Goal: Task Accomplishment & Management: Manage account settings

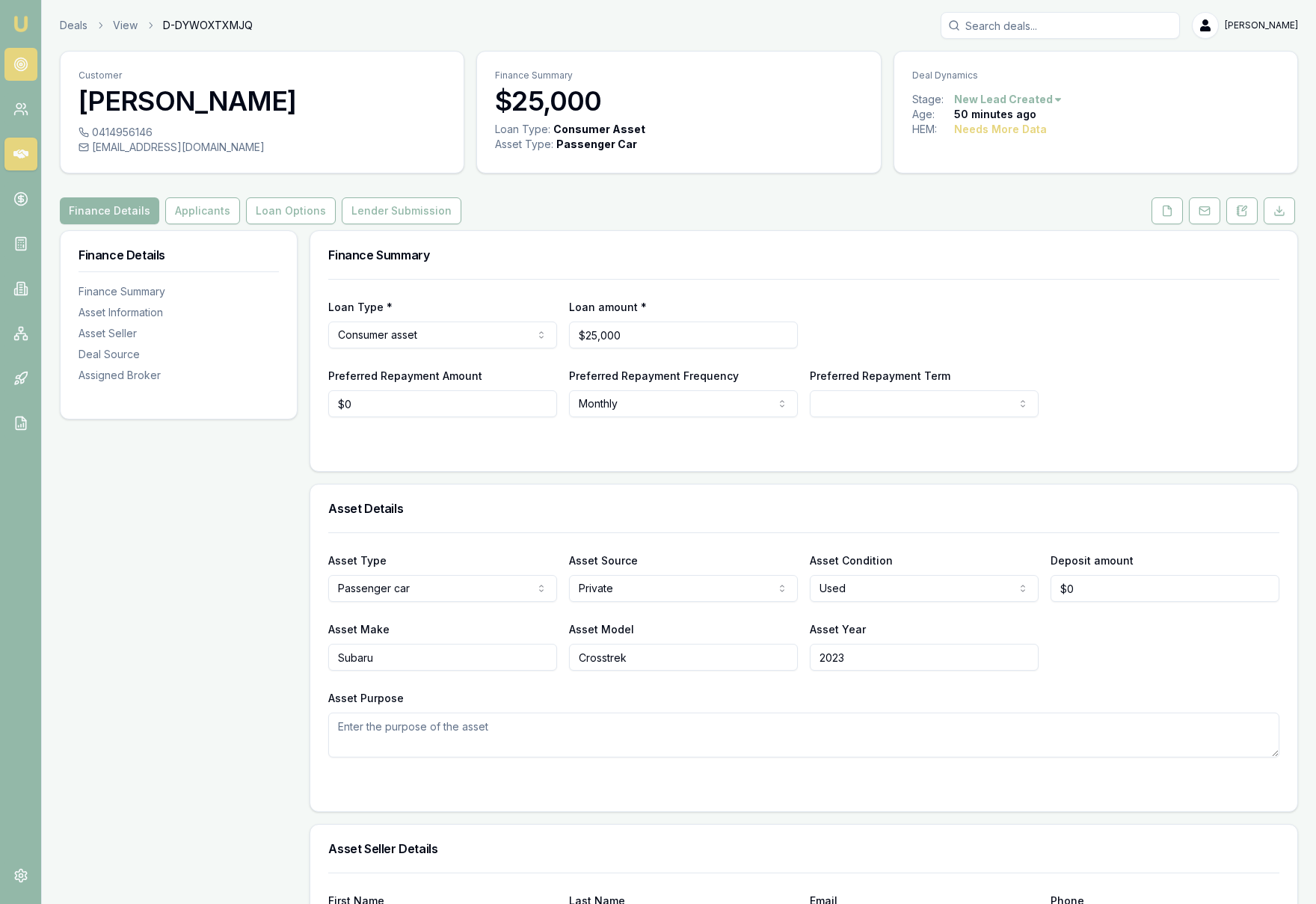
click at [22, 60] on circle at bounding box center [21, 64] width 8 height 8
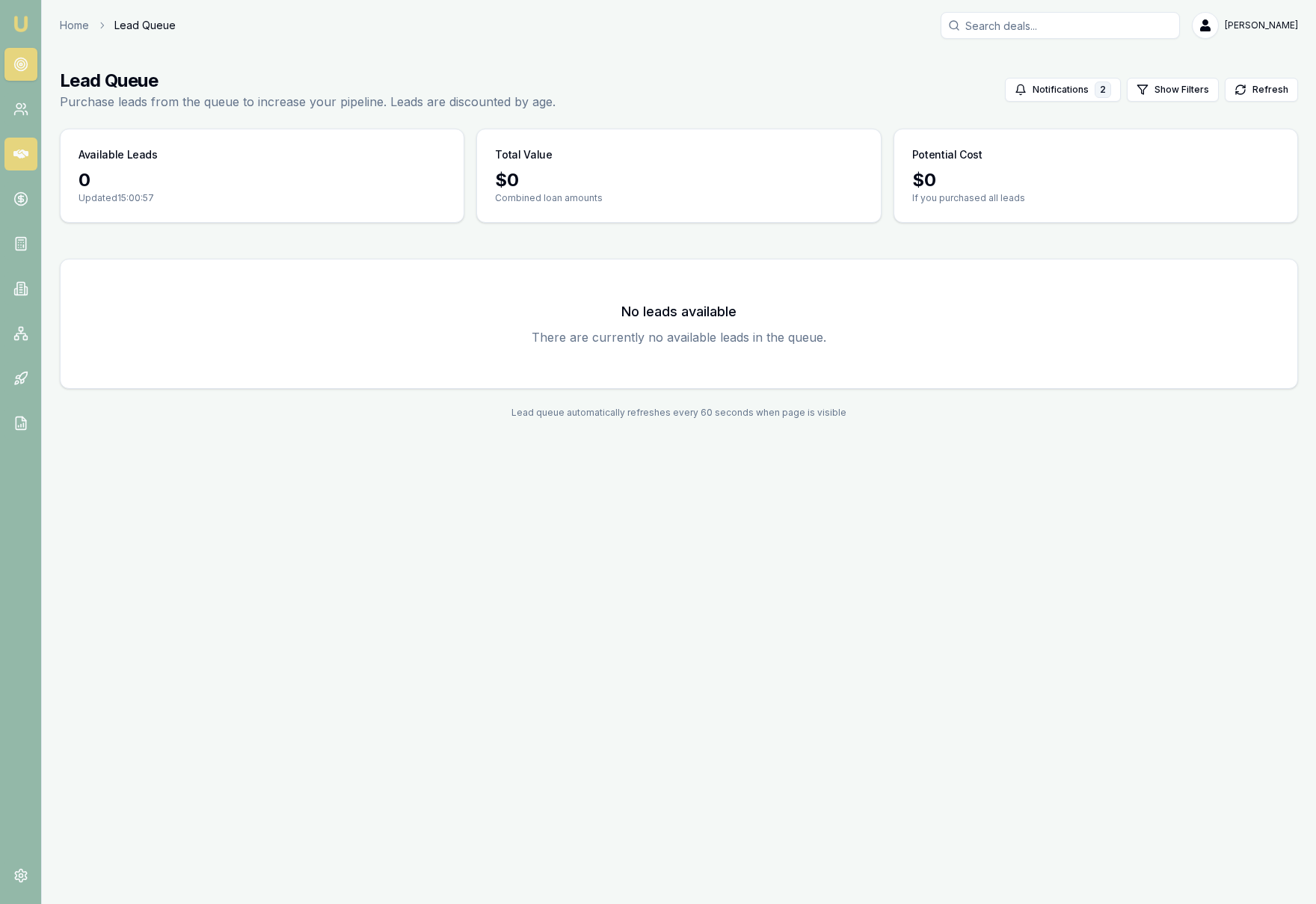
click at [22, 154] on icon at bounding box center [20, 154] width 15 height 9
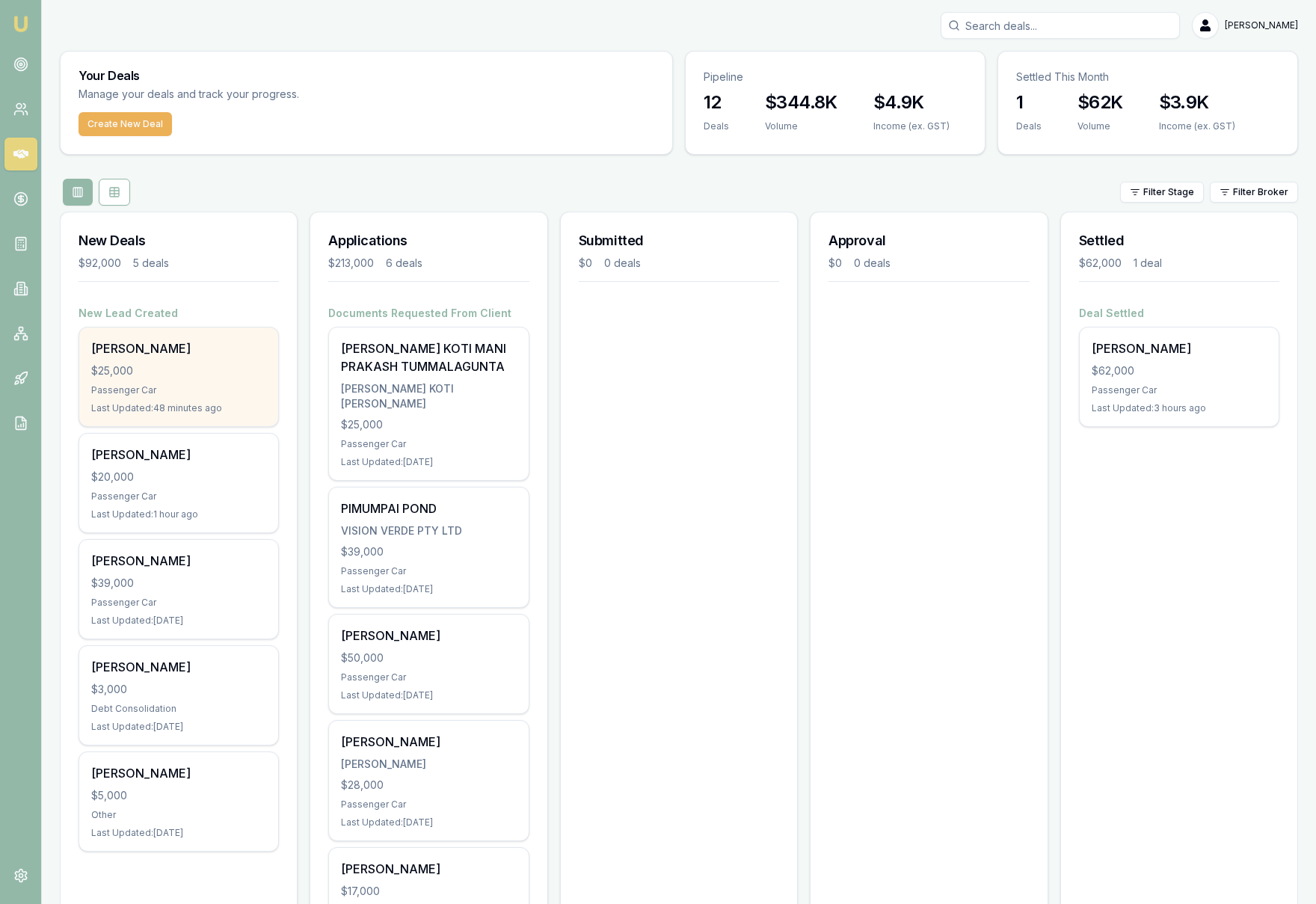
click at [225, 378] on div "Vanessa Armenio $25,000 Passenger Car Last Updated: 48 minutes ago" at bounding box center [179, 377] width 199 height 99
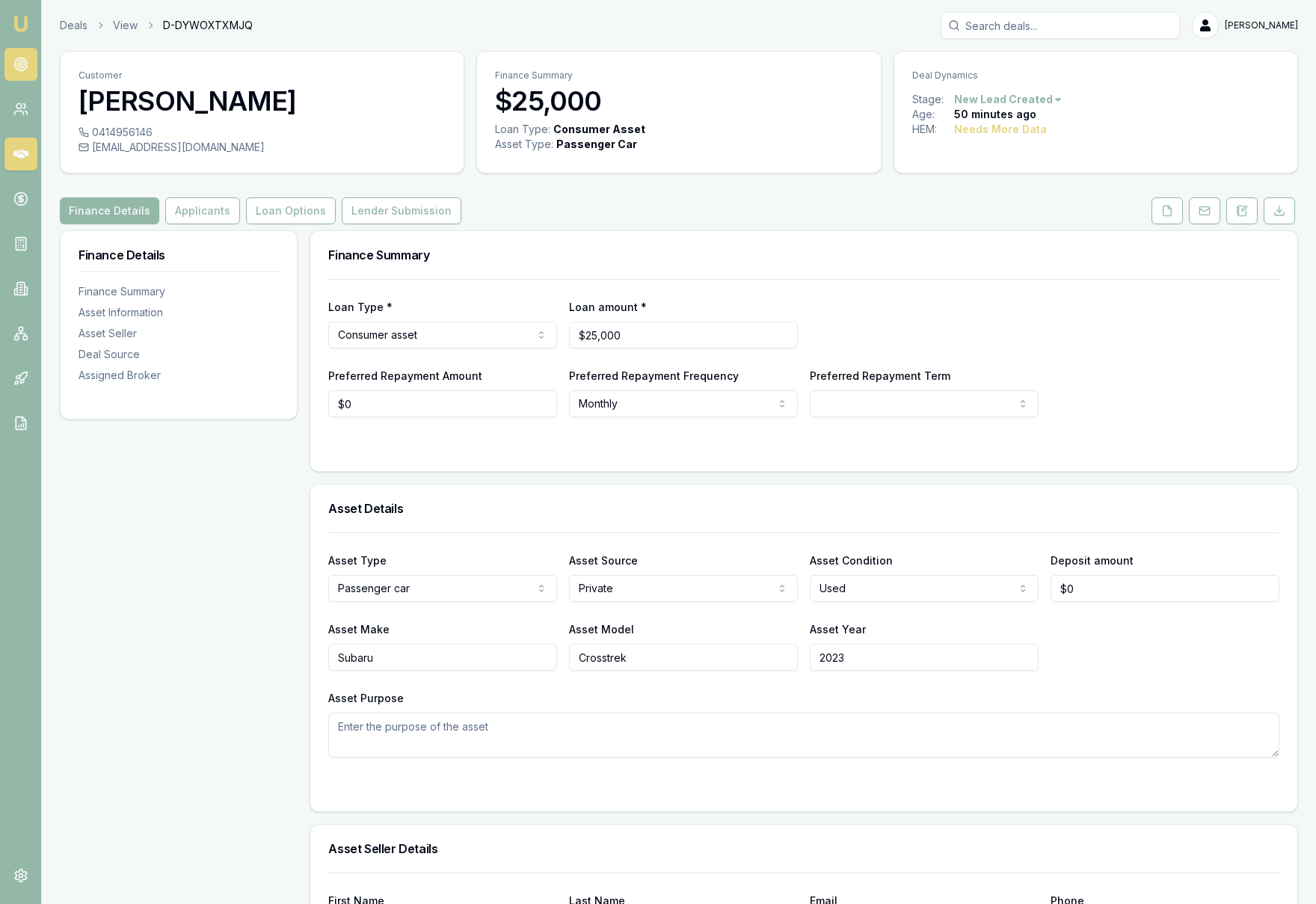
click at [25, 70] on icon at bounding box center [20, 64] width 15 height 15
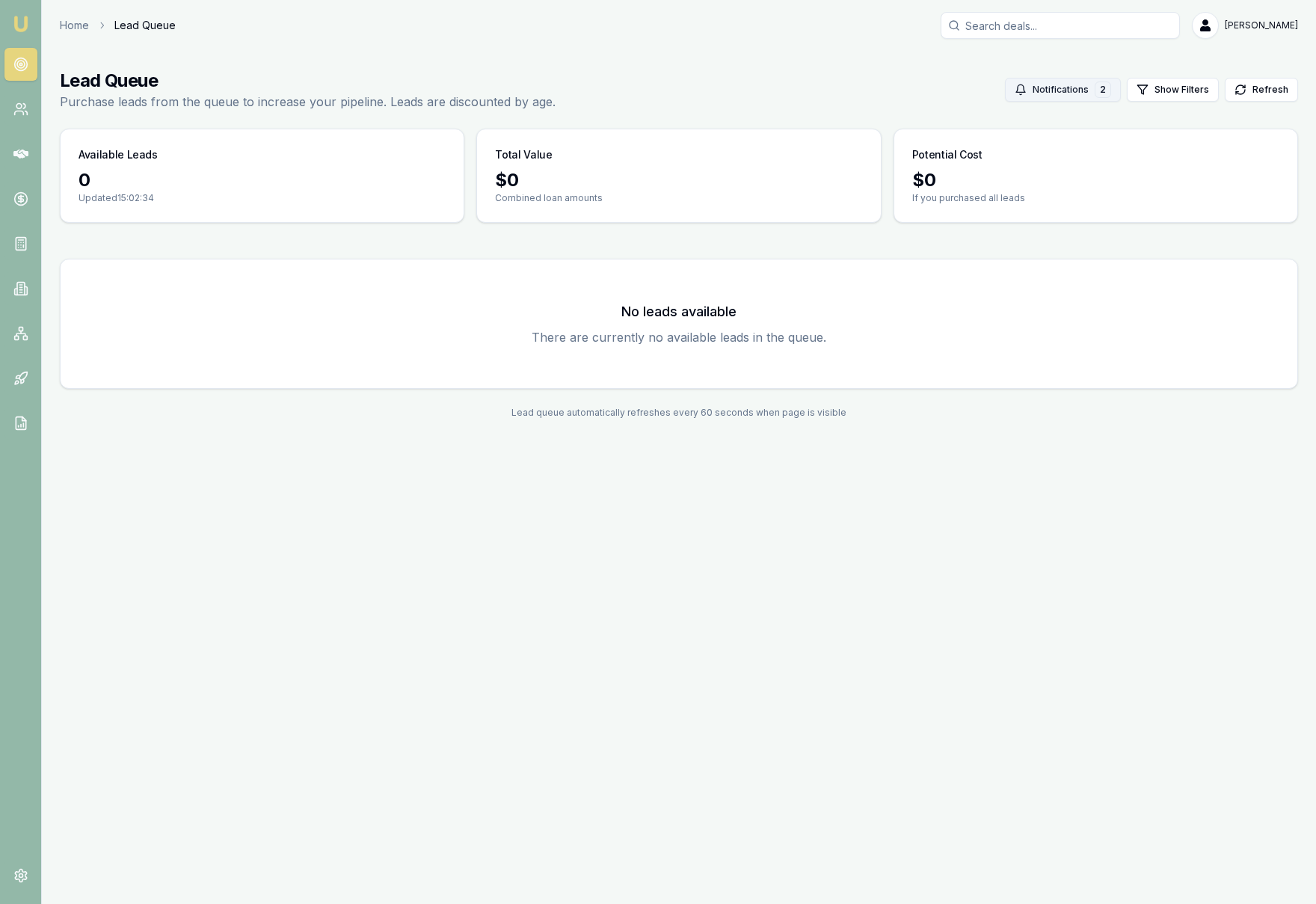
click at [1095, 88] on button "Notifications 2" at bounding box center [1063, 90] width 116 height 24
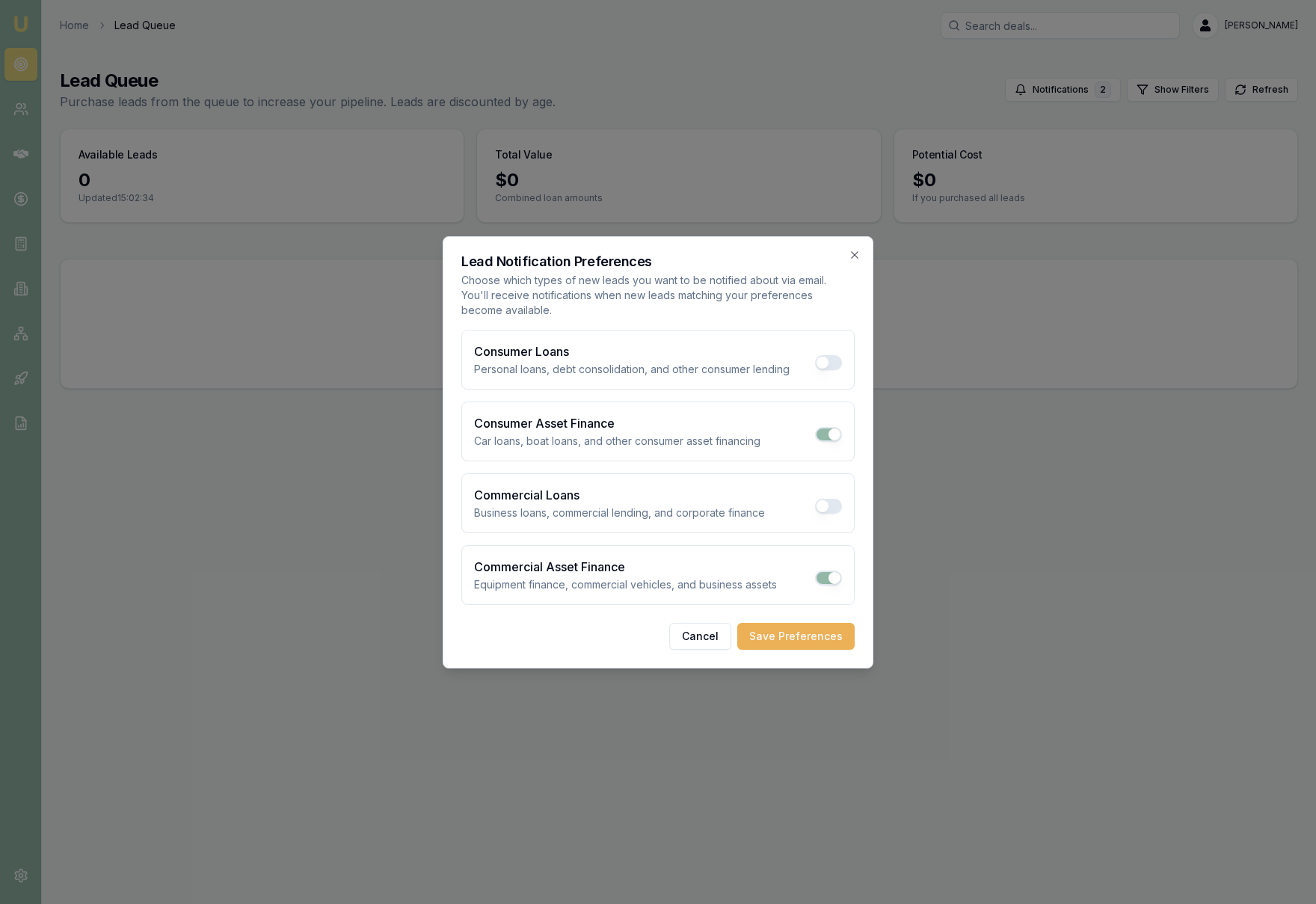
click at [835, 437] on button "Consumer Asset Finance" at bounding box center [828, 434] width 27 height 15
checkbox input "false"
click at [814, 636] on button "Save Preferences" at bounding box center [796, 636] width 118 height 27
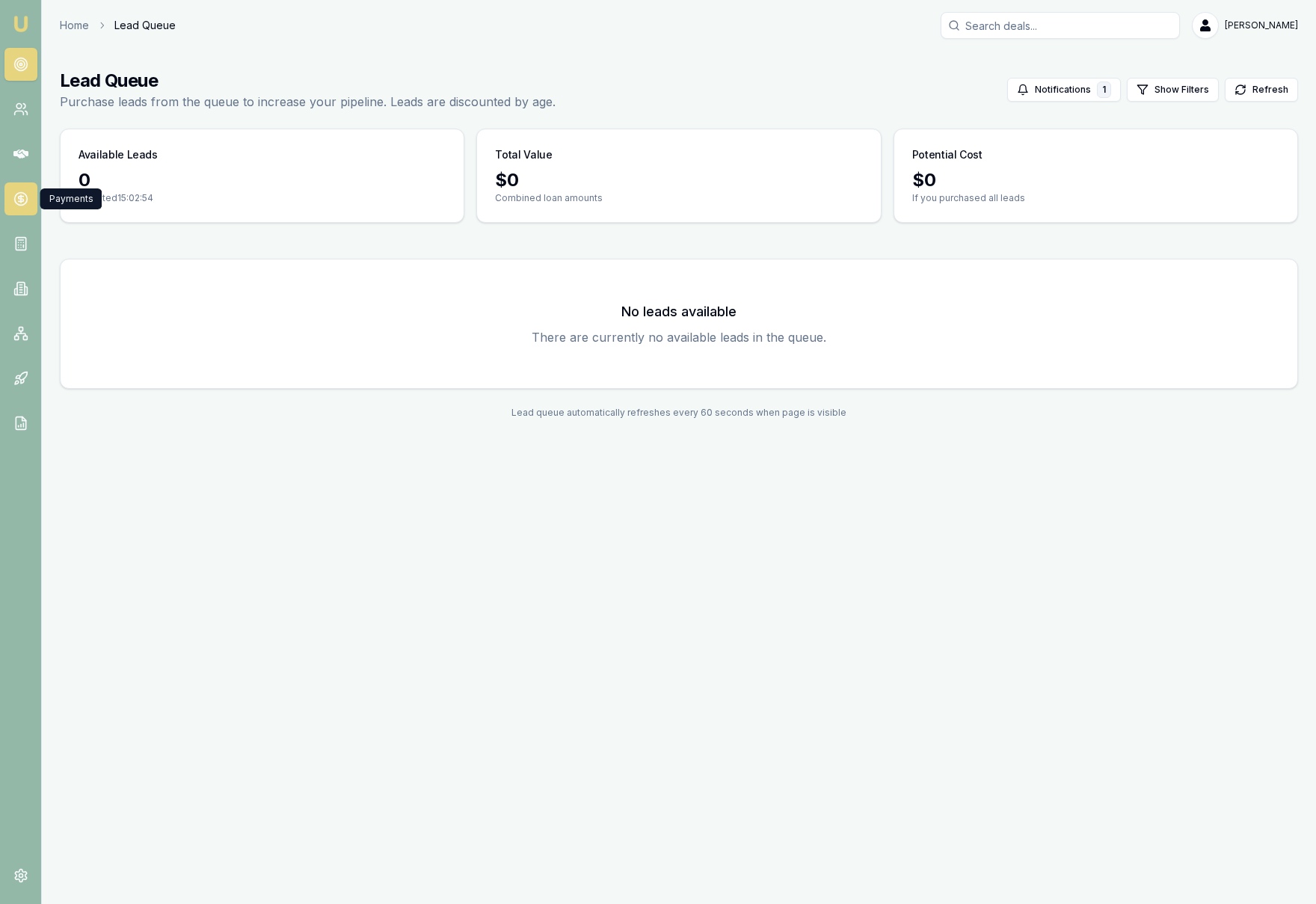
click at [16, 208] on link at bounding box center [21, 199] width 33 height 33
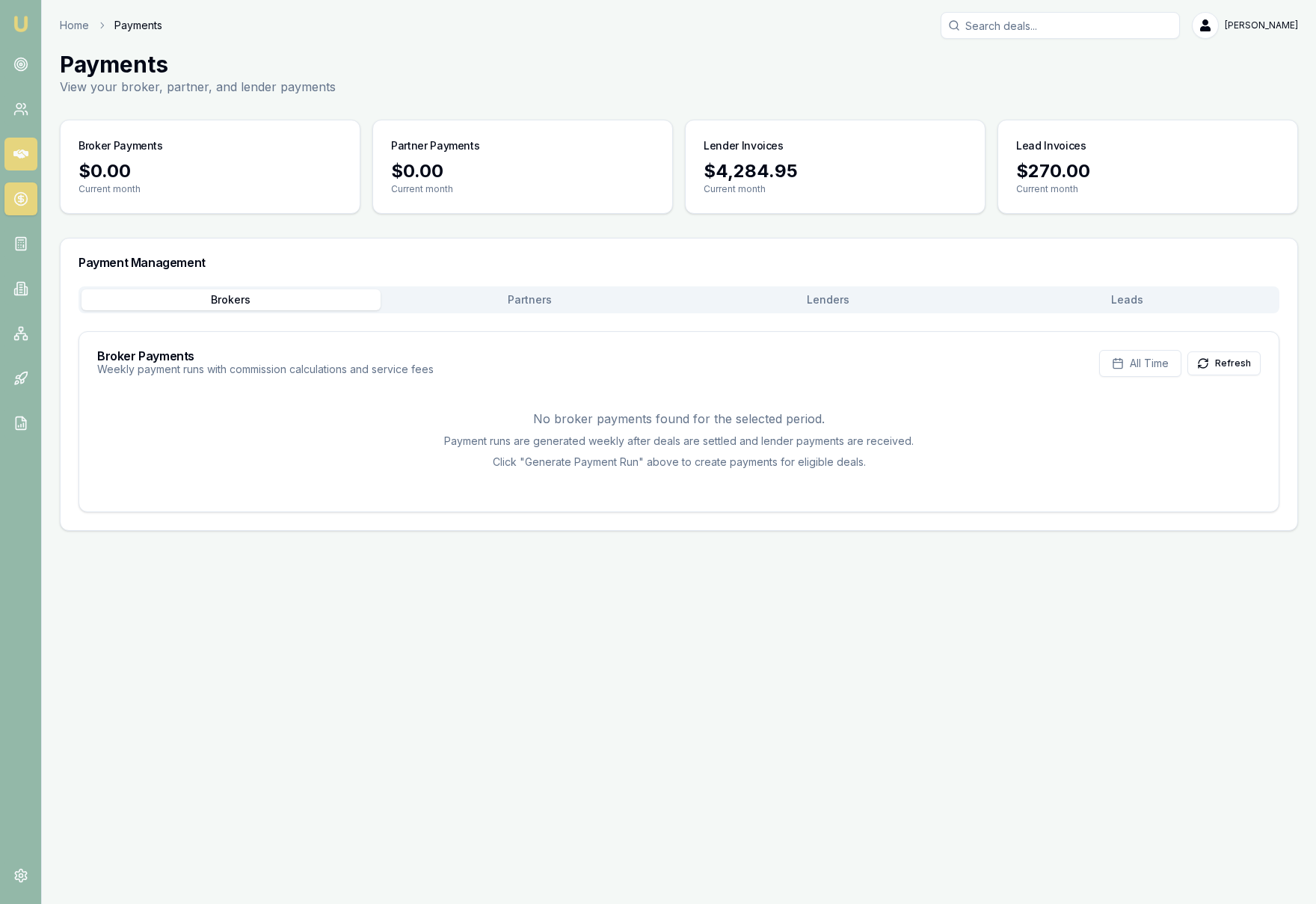
click at [16, 148] on icon at bounding box center [20, 154] width 15 height 15
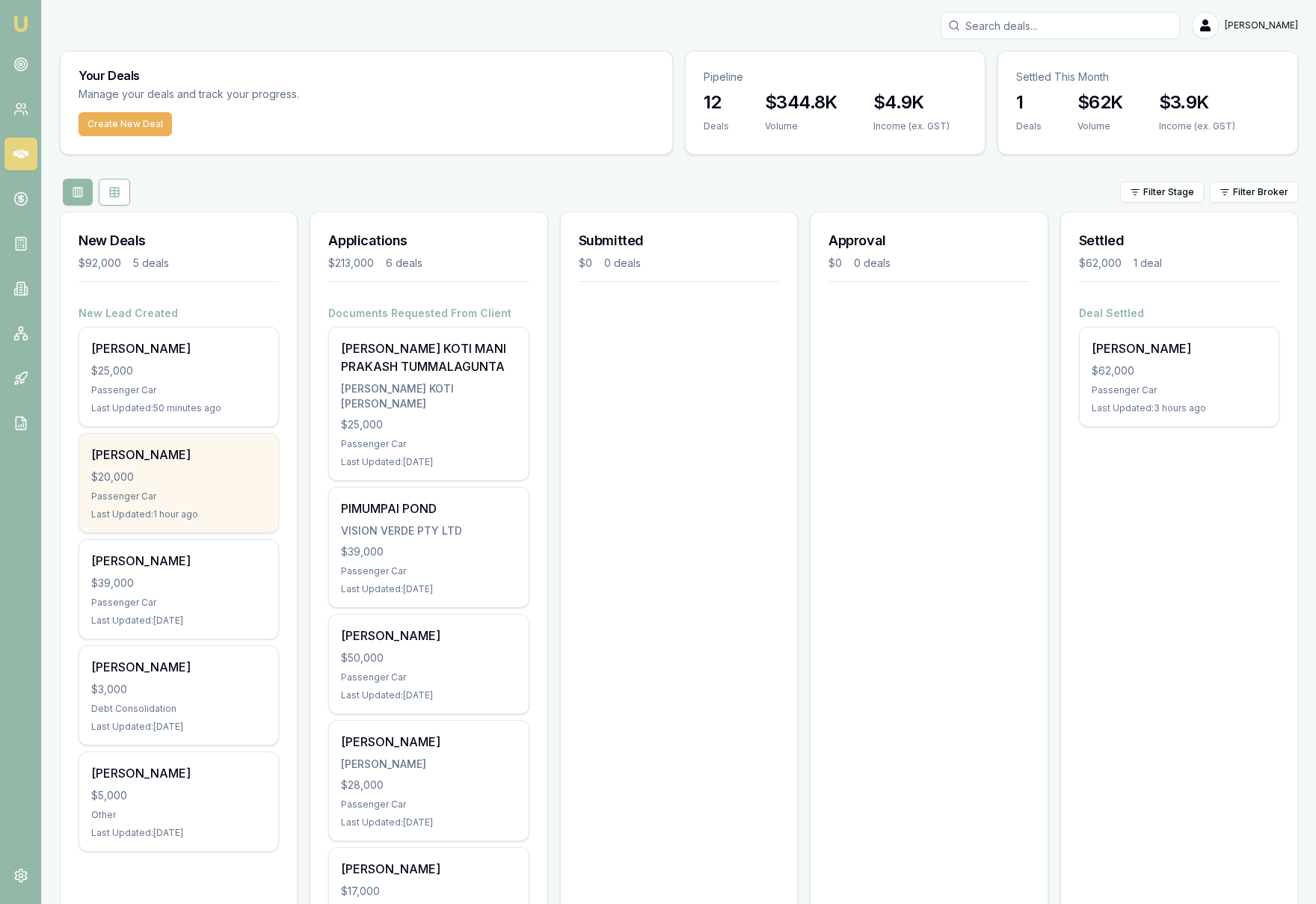
click at [203, 500] on div "Passenger Car" at bounding box center [179, 496] width 175 height 12
